Goal: Check status: Check status

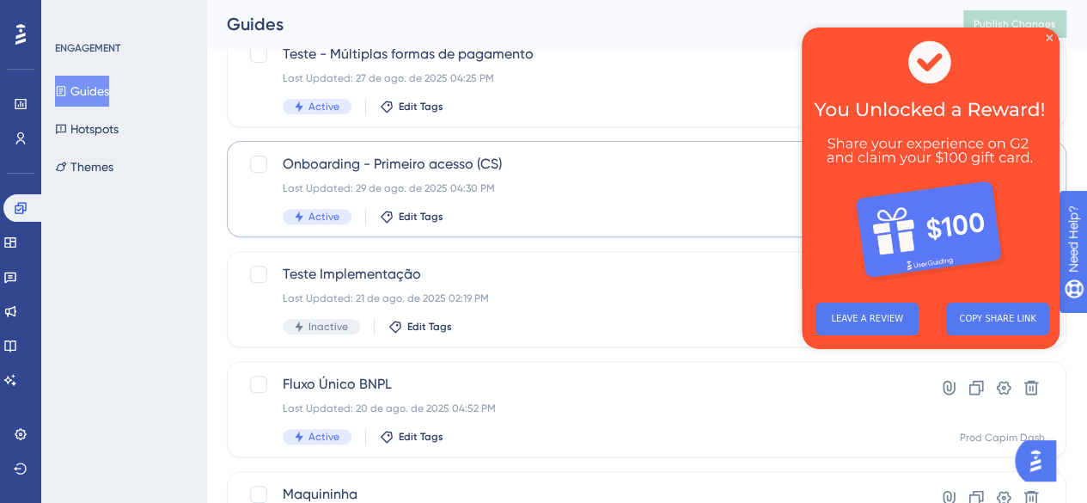
scroll to position [258, 0]
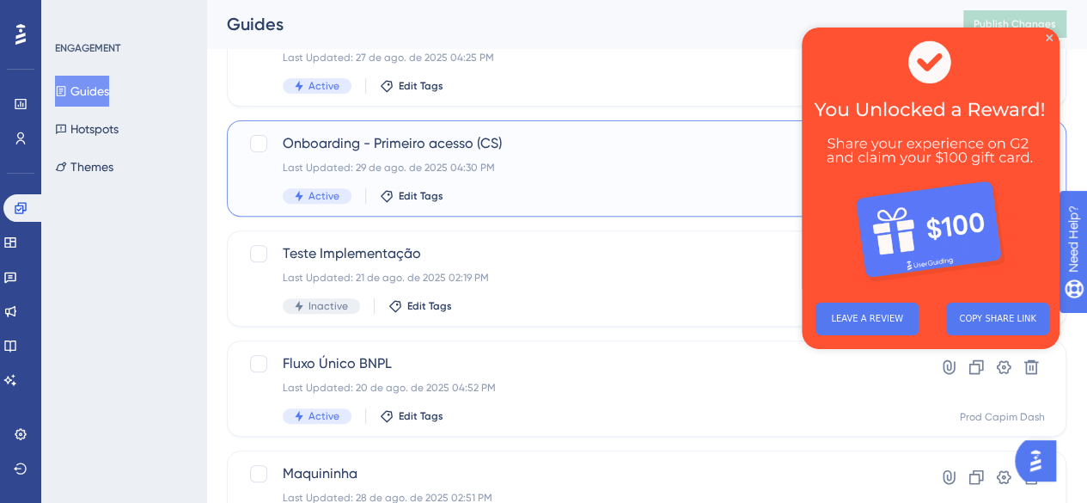
click at [570, 169] on div "Last Updated: 29 de ago. de 2025 04:30 PM" at bounding box center [578, 168] width 590 height 14
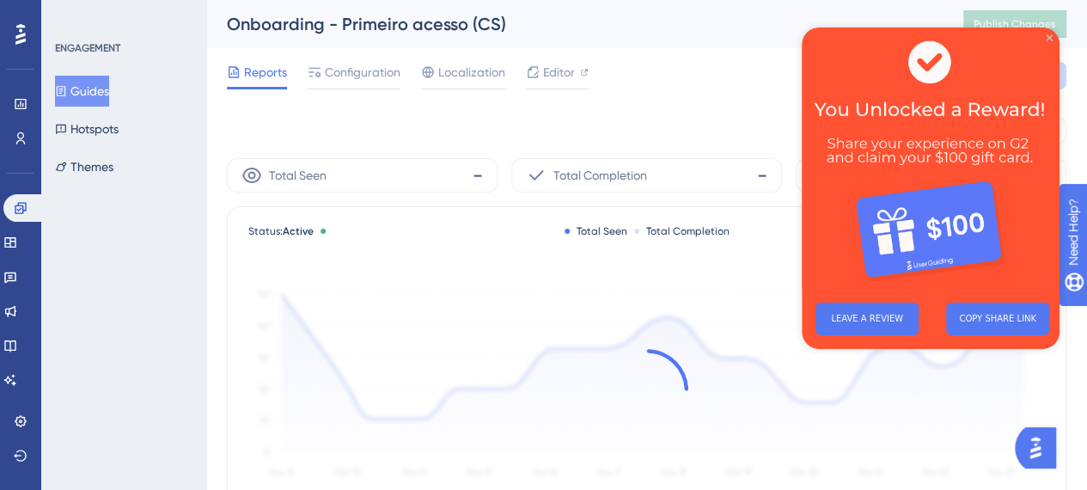
click at [1049, 34] on icon "Close Preview" at bounding box center [1049, 37] width 7 height 7
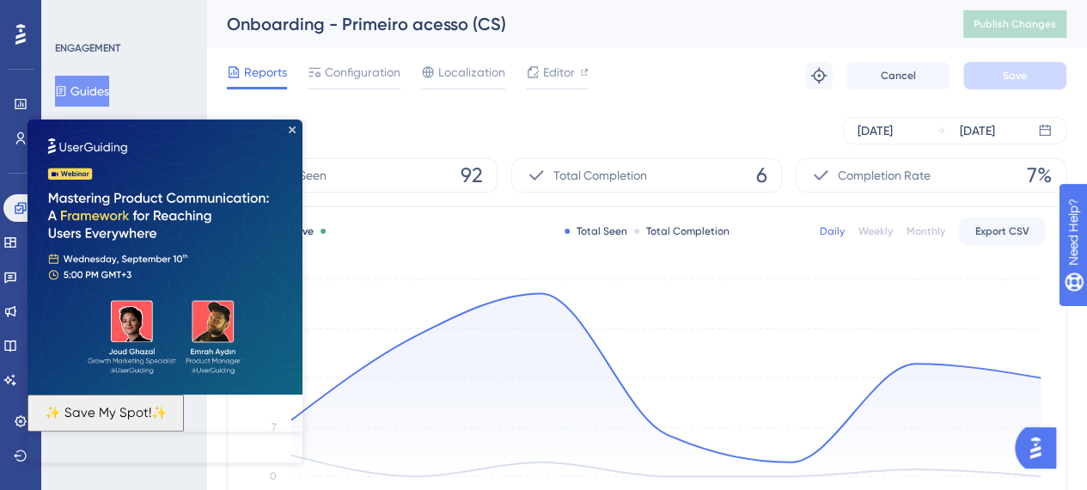
click at [296, 129] on img at bounding box center [165, 256] width 275 height 275
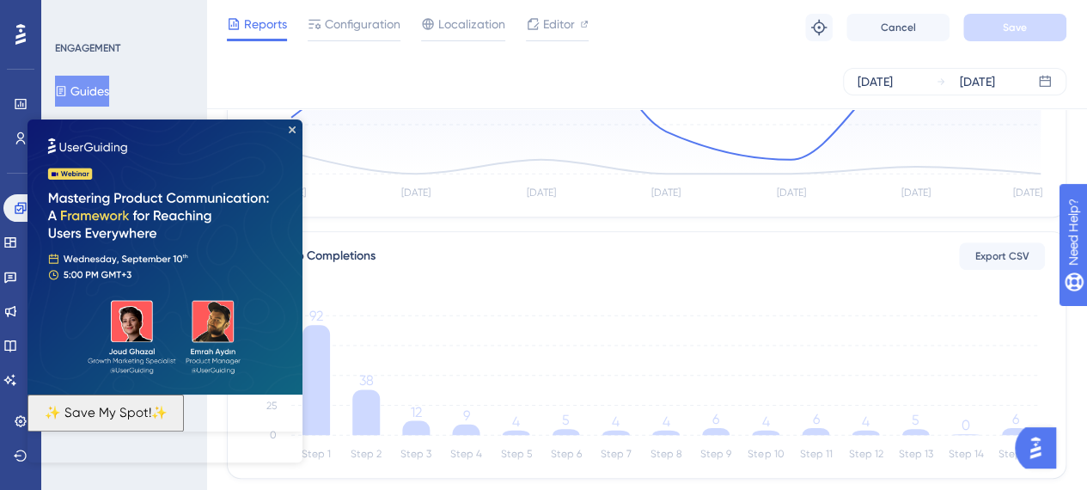
scroll to position [344, 0]
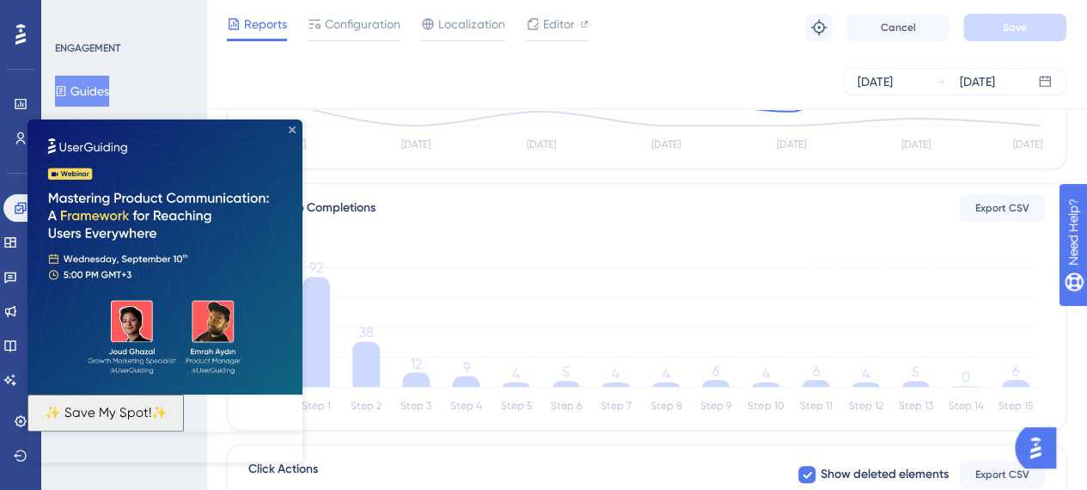
click at [290, 129] on icon "Close Preview" at bounding box center [292, 129] width 7 height 7
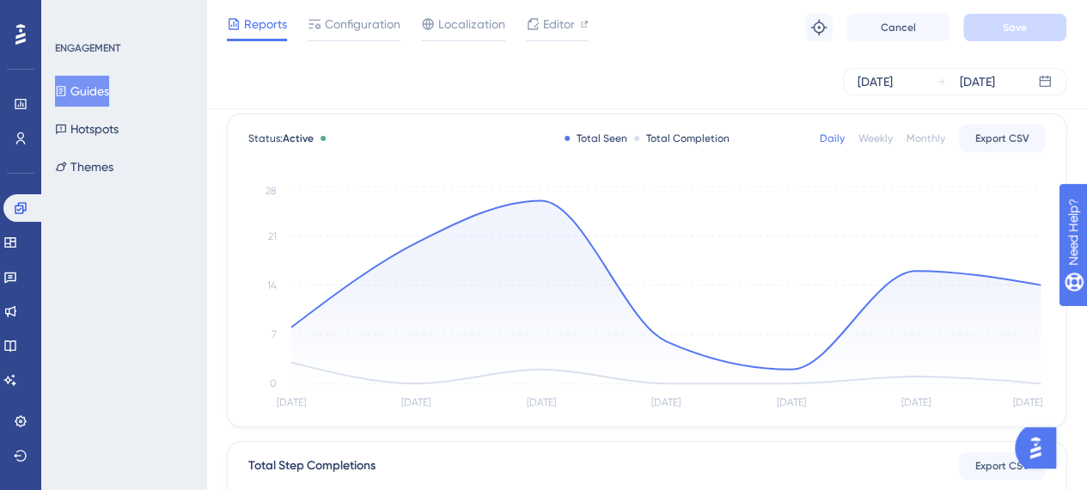
scroll to position [0, 0]
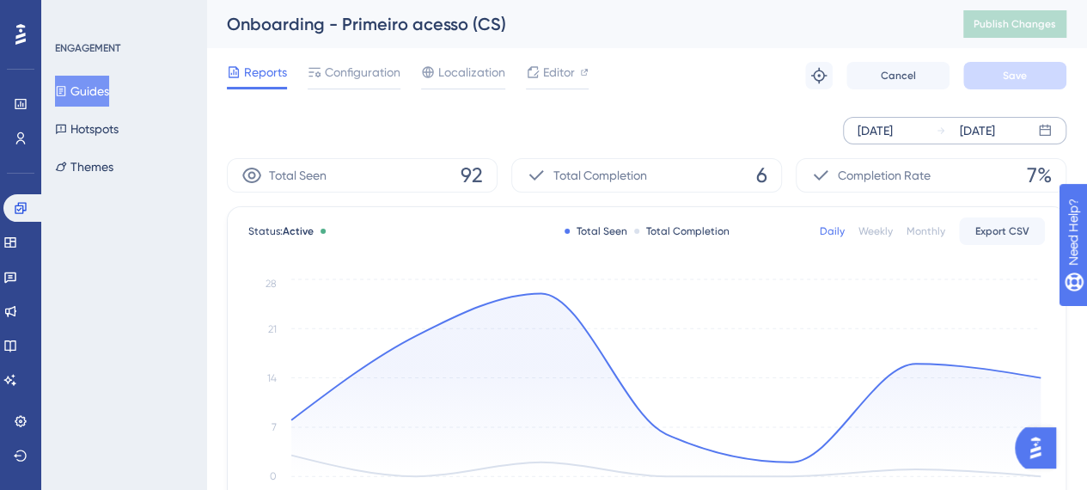
click at [893, 125] on div "[DATE]" at bounding box center [875, 130] width 35 height 21
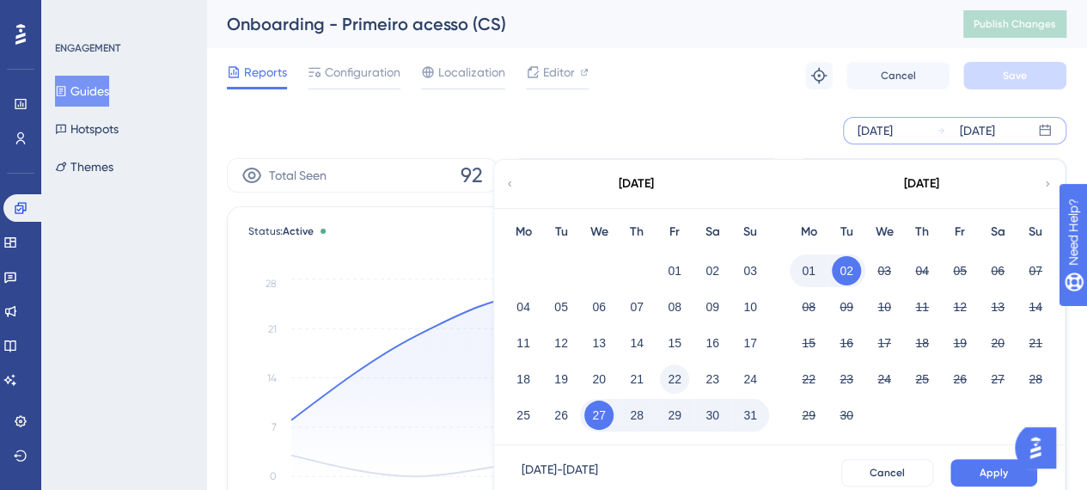
click at [673, 381] on button "22" at bounding box center [674, 378] width 29 height 29
click at [677, 417] on button "29" at bounding box center [674, 415] width 29 height 29
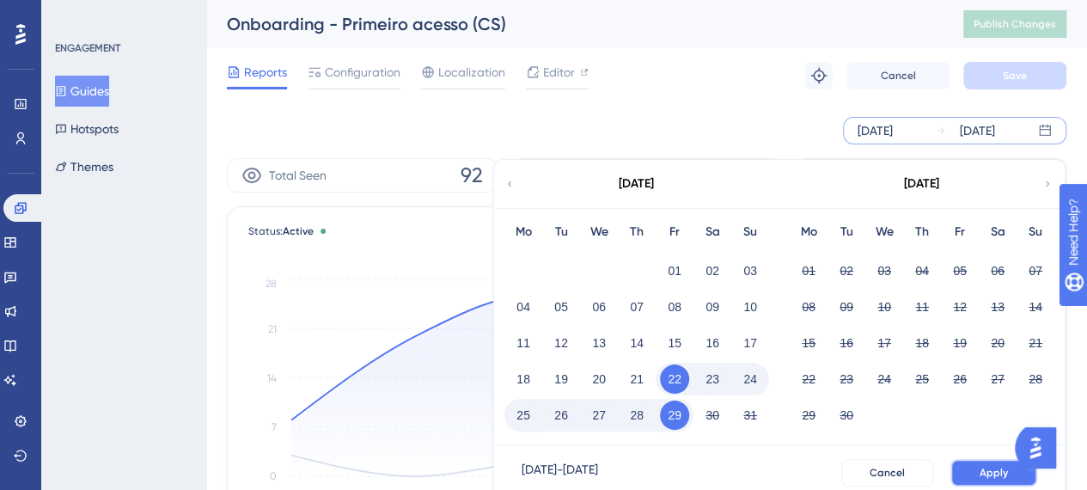
click at [997, 468] on span "Apply" at bounding box center [994, 473] width 28 height 14
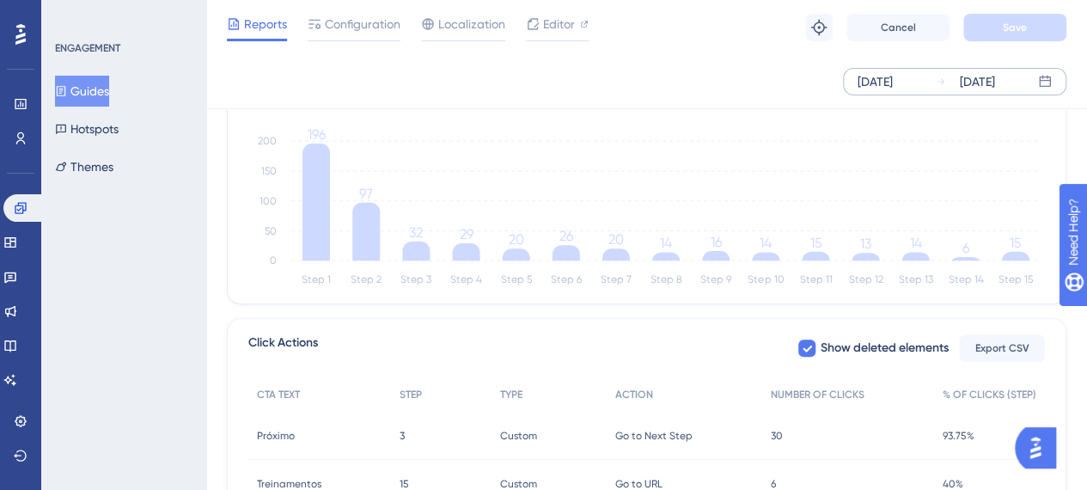
scroll to position [454, 0]
